Goal: Task Accomplishment & Management: Use online tool/utility

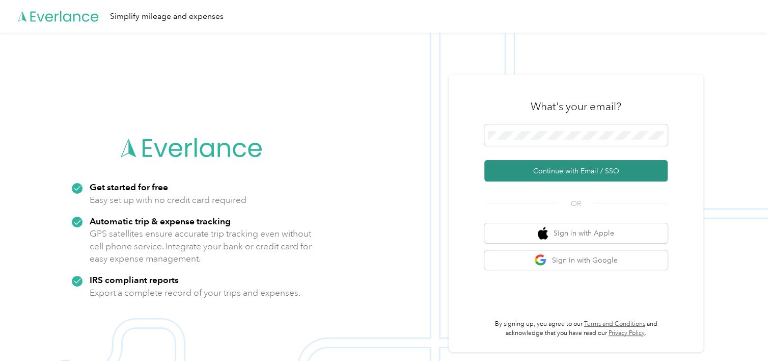
click at [550, 166] on button "Continue with Email / SSO" at bounding box center [575, 170] width 183 height 21
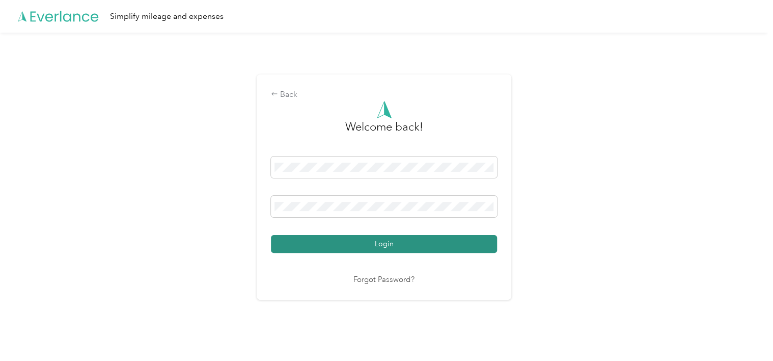
click at [406, 243] on button "Login" at bounding box center [384, 244] width 226 height 18
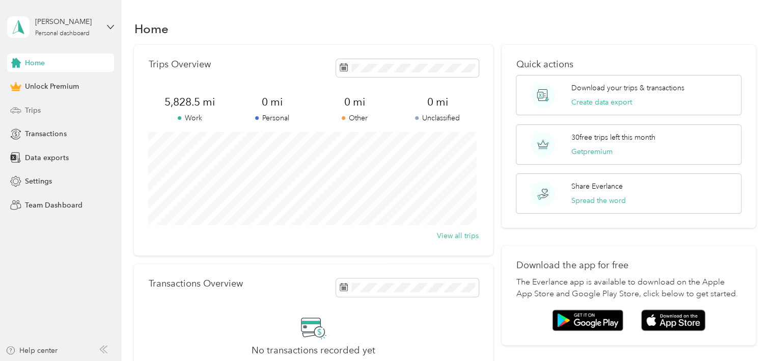
click at [26, 116] on div "Trips" at bounding box center [60, 110] width 107 height 18
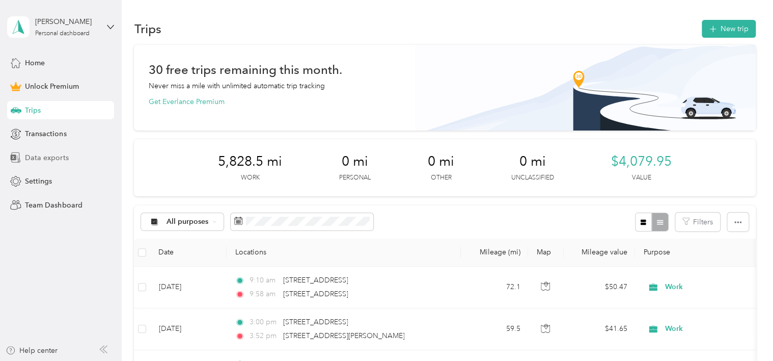
click at [53, 159] on span "Data exports" at bounding box center [46, 157] width 43 height 11
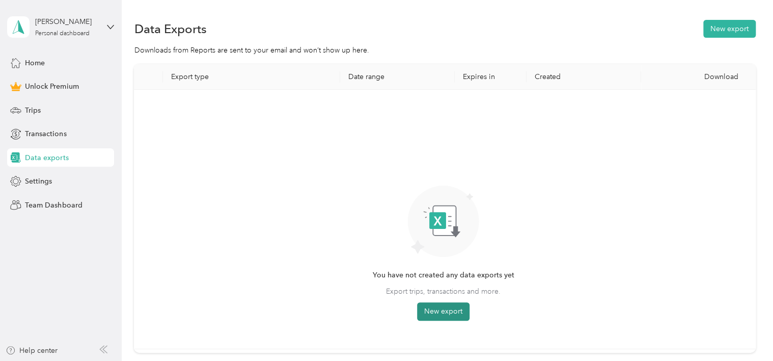
click at [447, 312] on button "New export" at bounding box center [443, 311] width 52 height 18
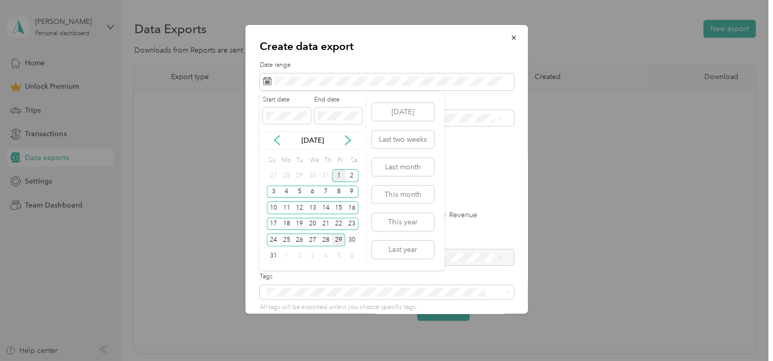
click at [338, 175] on div "1" at bounding box center [338, 175] width 13 height 13
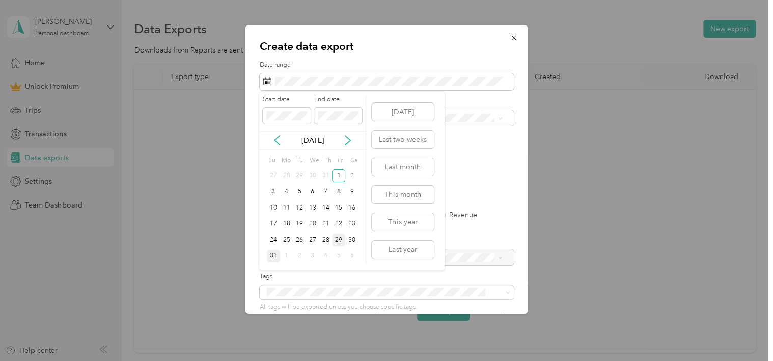
click at [271, 256] on div "31" at bounding box center [273, 256] width 13 height 13
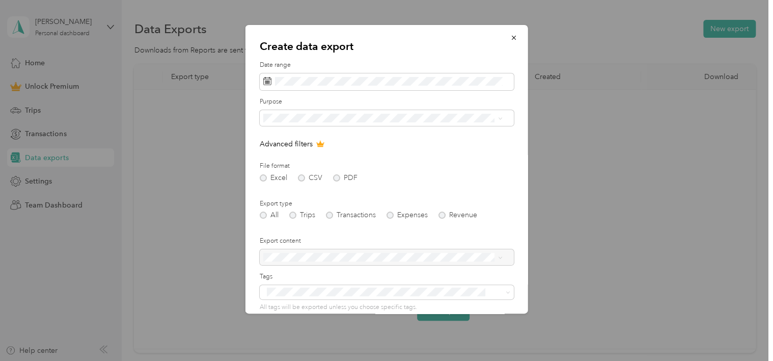
scroll to position [81, 0]
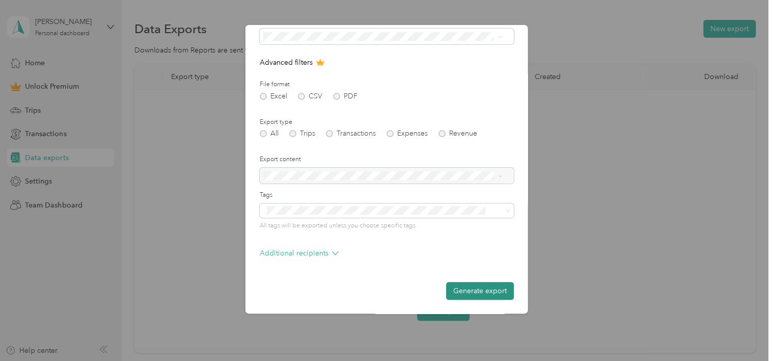
click at [488, 288] on button "Generate export" at bounding box center [480, 291] width 68 height 18
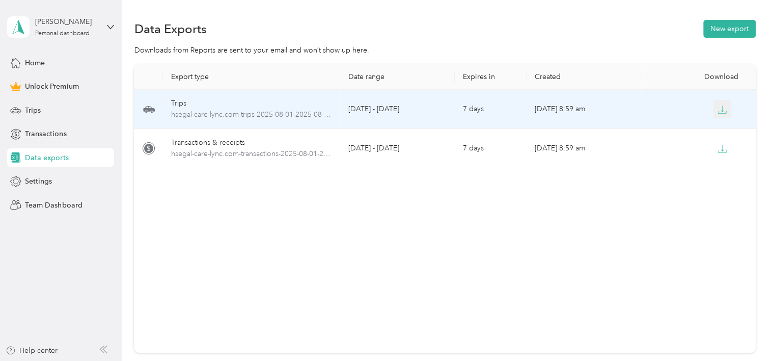
click at [720, 111] on icon "button" at bounding box center [722, 109] width 9 height 9
